Goal: Task Accomplishment & Management: Manage account settings

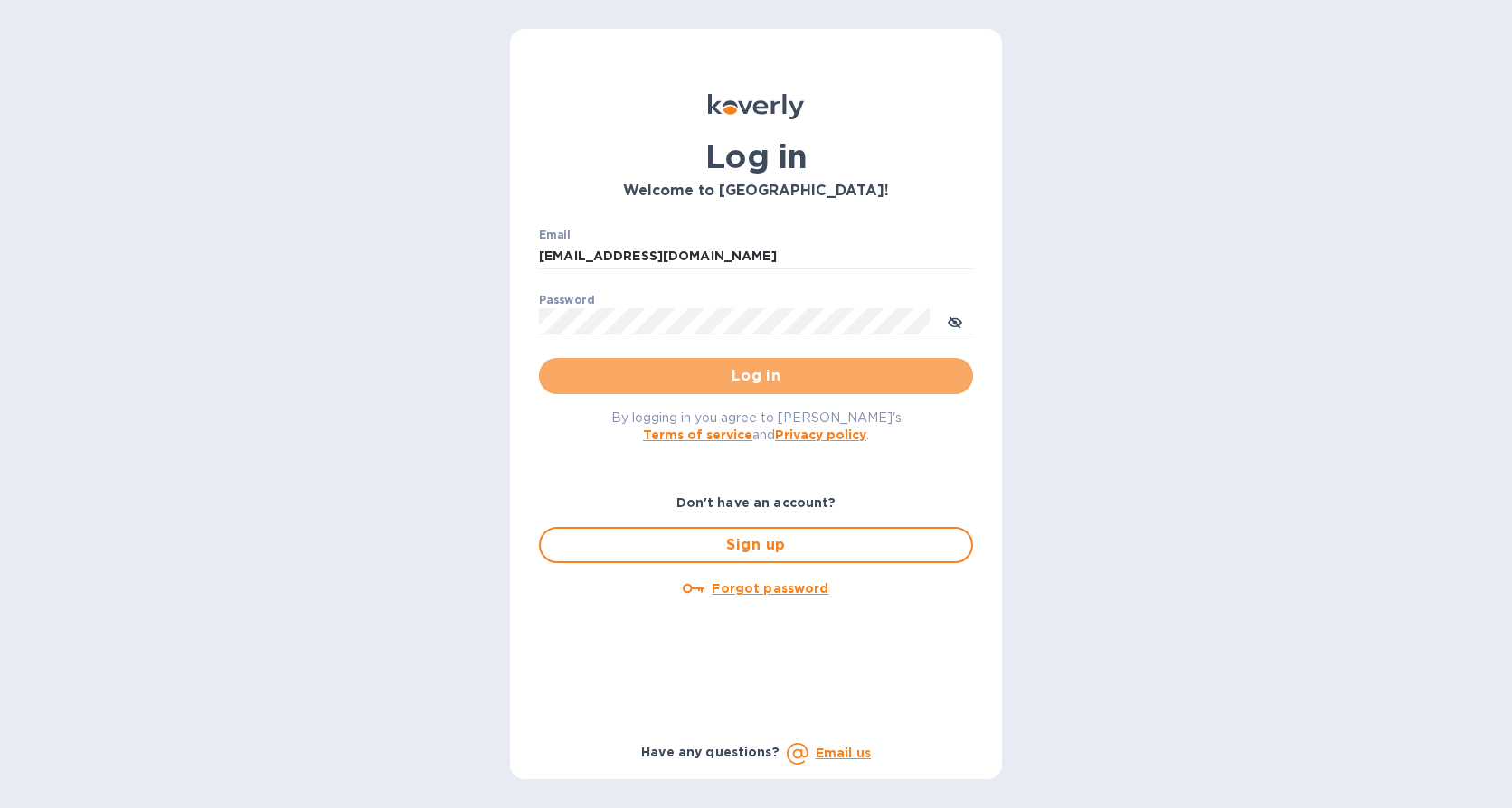
click at [757, 367] on span "Log in" at bounding box center [756, 376] width 405 height 22
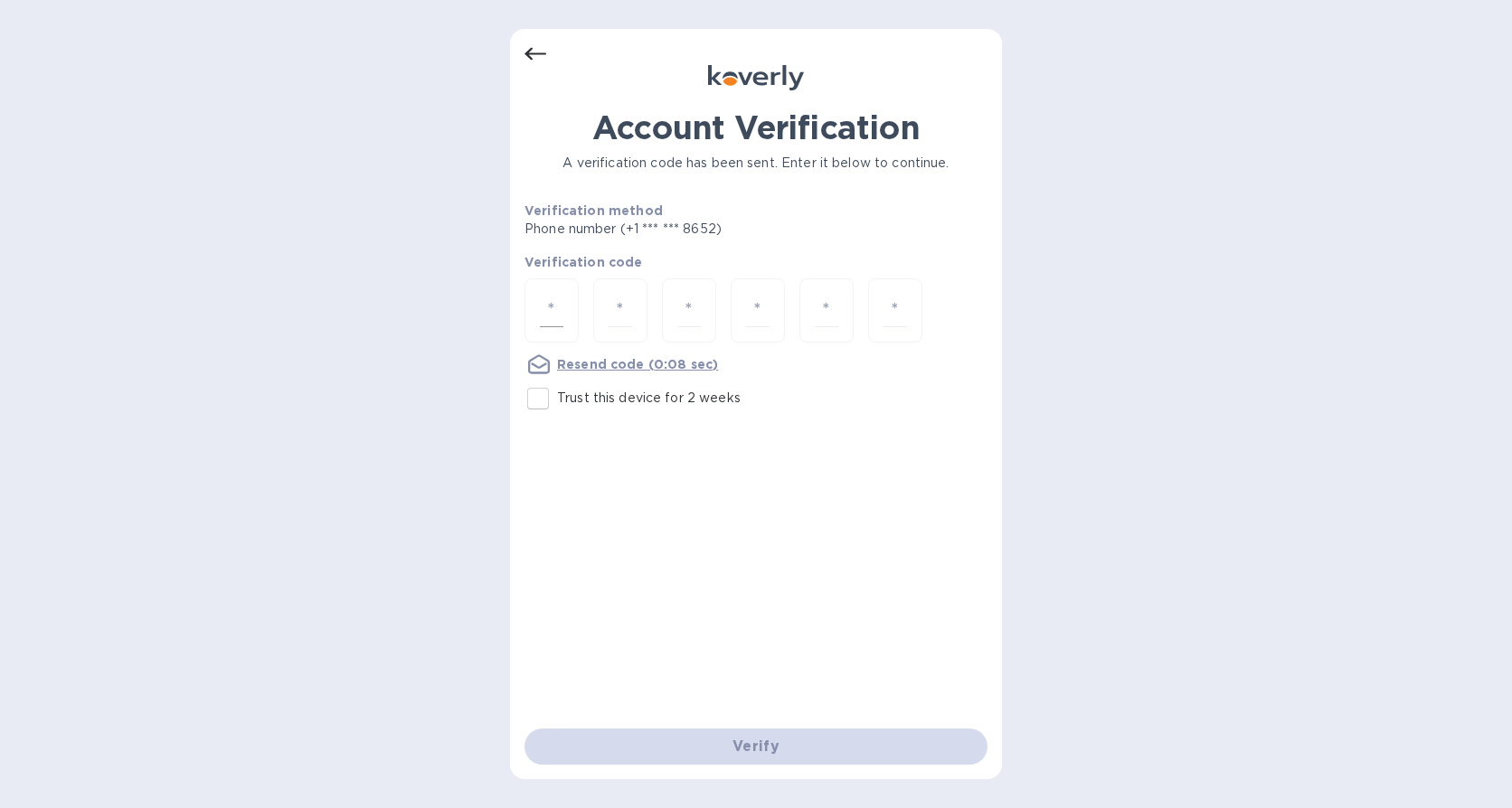
click at [555, 310] on input "number" at bounding box center [551, 310] width 23 height 34
type input "4"
type input "9"
type input "4"
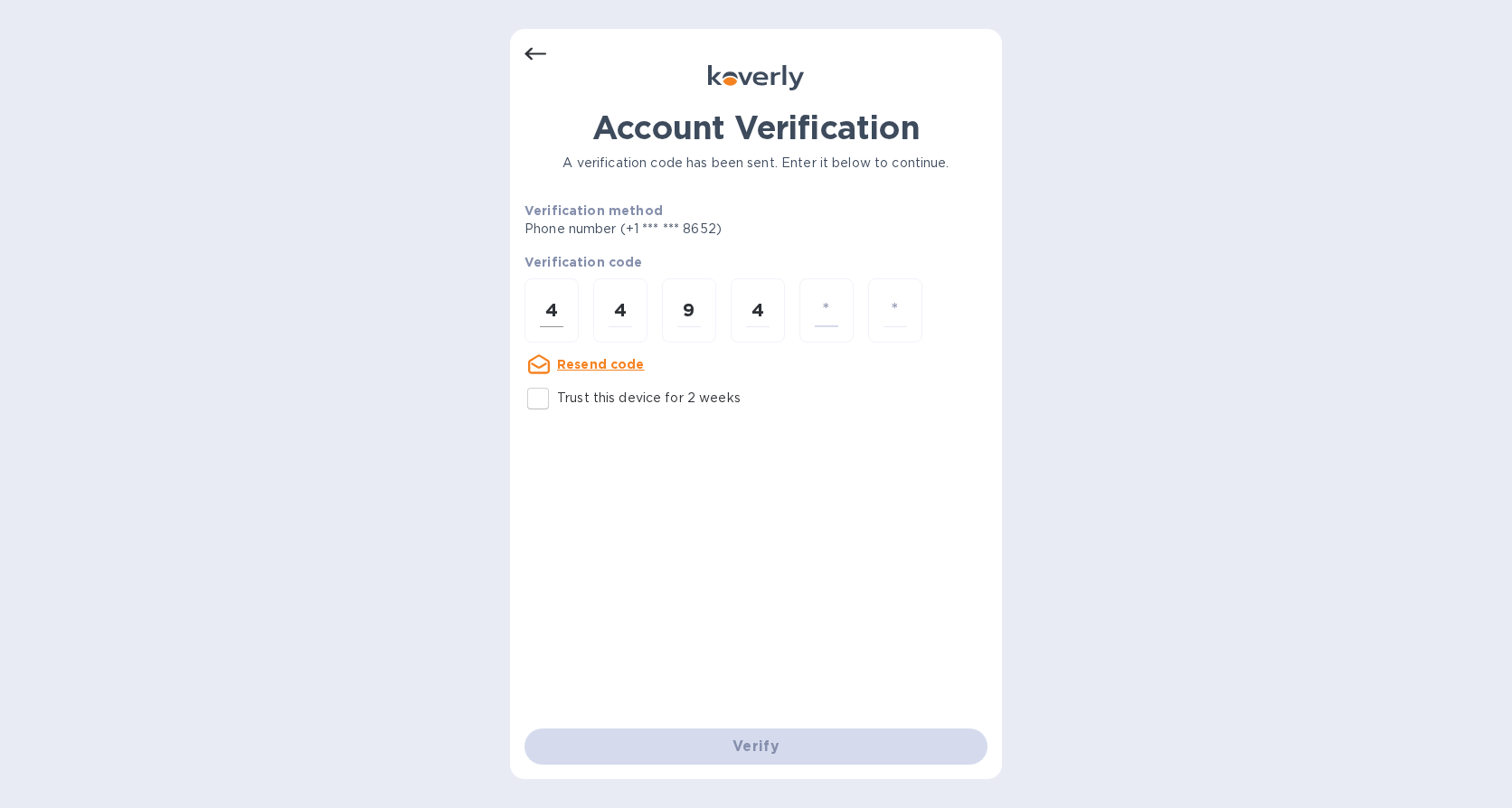
type input "8"
type input "6"
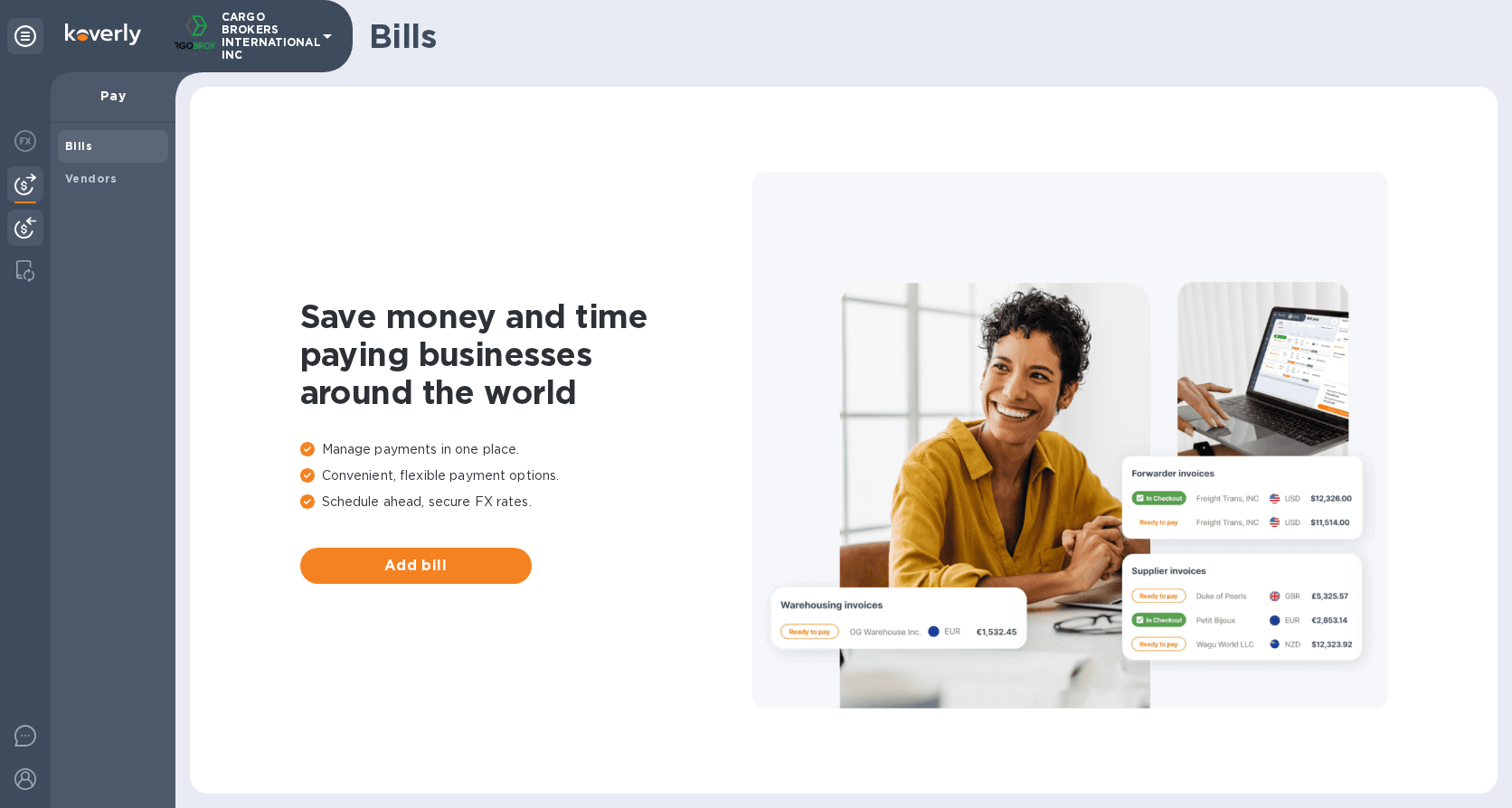
click at [34, 237] on img at bounding box center [24, 227] width 22 height 22
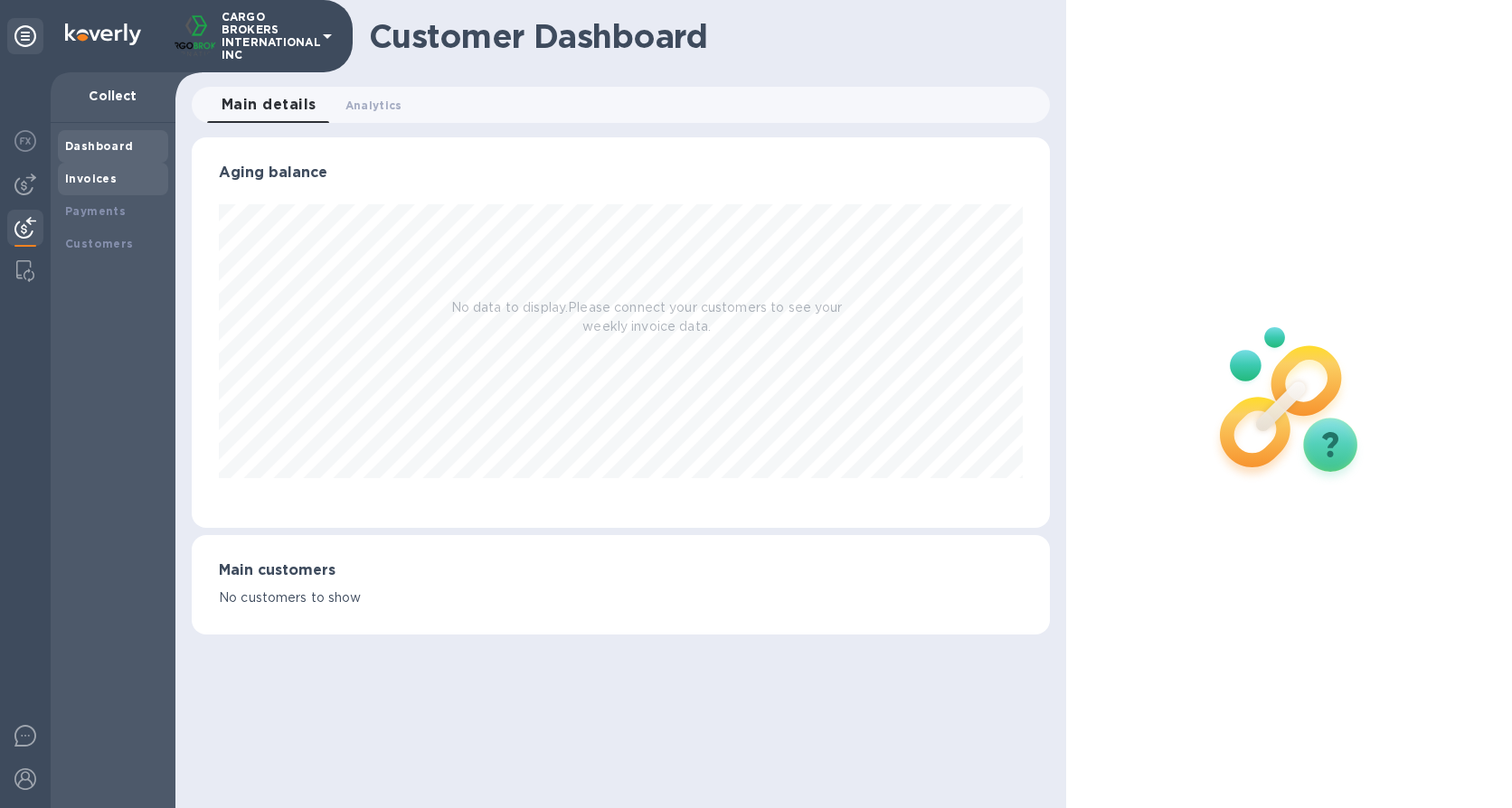
scroll to position [391, 859]
click at [118, 201] on div "Payments" at bounding box center [113, 211] width 110 height 33
